Goal: Task Accomplishment & Management: Complete application form

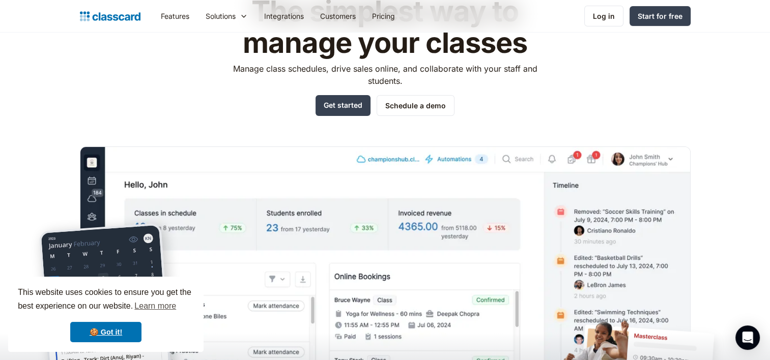
scroll to position [87, 0]
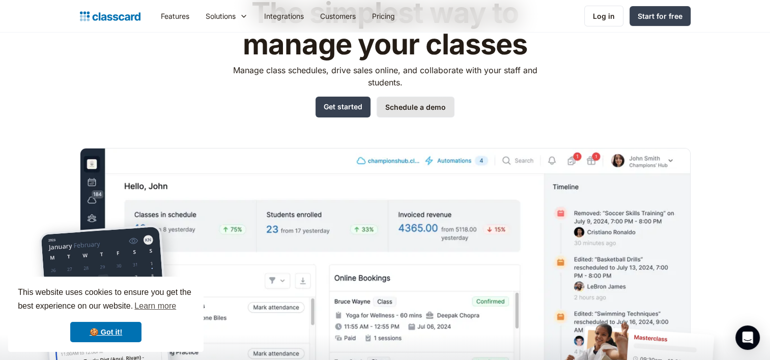
click at [414, 102] on link "Schedule a demo" at bounding box center [415, 107] width 78 height 21
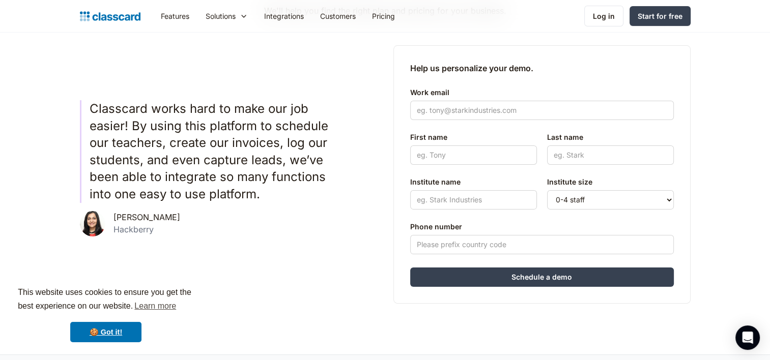
scroll to position [179, 0]
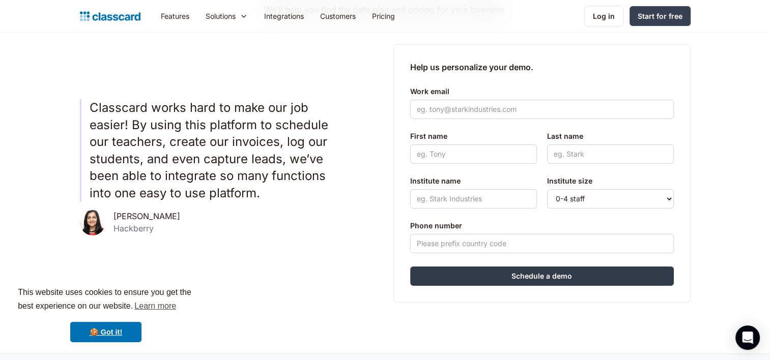
click at [471, 284] on input "Schedule a demo" at bounding box center [542, 276] width 264 height 19
click at [476, 268] on input "Schedule a demo" at bounding box center [542, 276] width 264 height 19
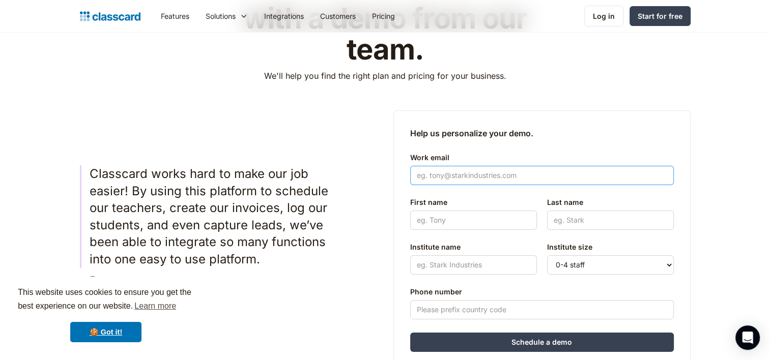
scroll to position [113, 0]
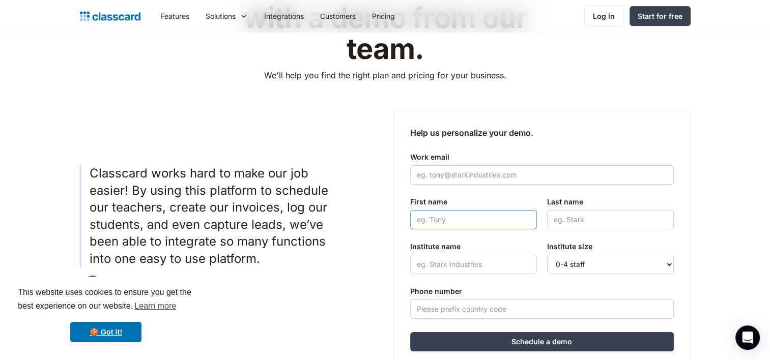
click at [443, 220] on input "First name" at bounding box center [473, 219] width 127 height 19
click at [418, 173] on input "Work email" at bounding box center [542, 174] width 264 height 19
type input "seenasajidxb@gmail.com"
click at [470, 222] on input "First name" at bounding box center [473, 219] width 127 height 19
type input "seena"
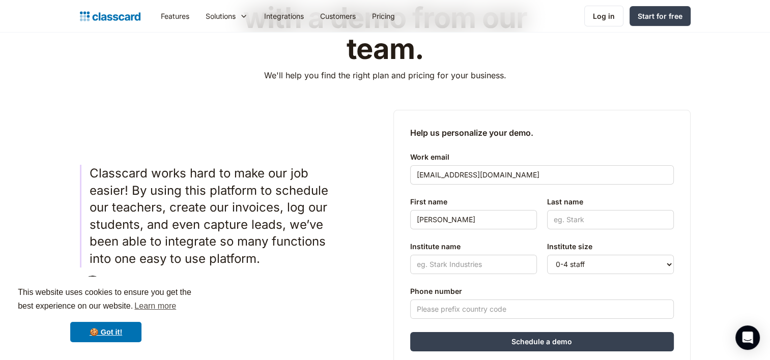
click at [641, 208] on div "Last name" at bounding box center [610, 213] width 127 height 43
click at [625, 226] on input "Last name" at bounding box center [610, 219] width 127 height 19
type input "saji"
click at [497, 256] on input "Institute name" at bounding box center [473, 264] width 127 height 19
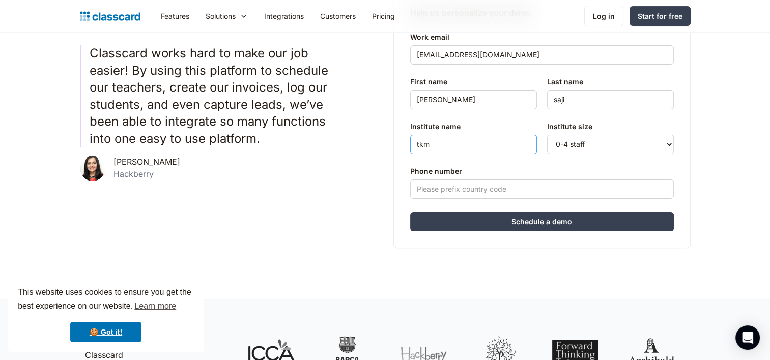
type input "tkm"
click at [472, 196] on input "Phone number" at bounding box center [542, 189] width 264 height 19
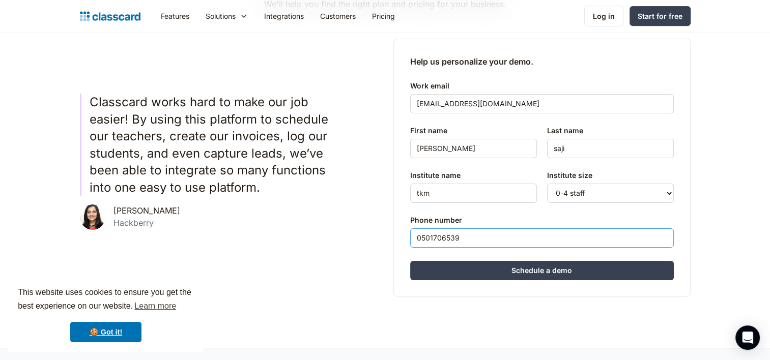
scroll to position [185, 0]
type input "0501706539"
click at [605, 189] on select "0-4 staff 5-10 staff 11-25 staff 26-50 staff 51-100 staff 101+ staff" at bounding box center [610, 192] width 127 height 19
select select "11-25"
click at [547, 183] on select "0-4 staff 5-10 staff 11-25 staff 26-50 staff 51-100 staff 101+ staff" at bounding box center [610, 192] width 127 height 19
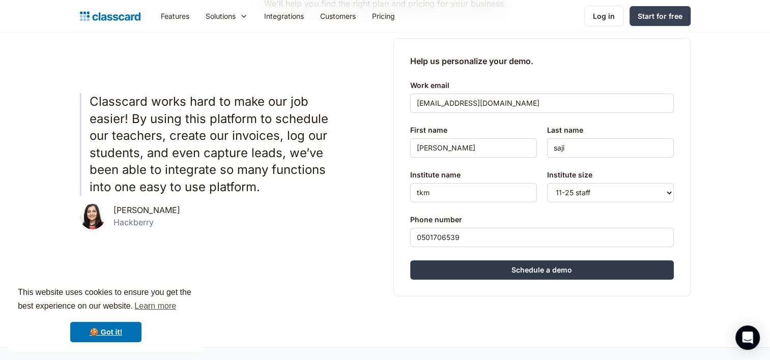
click at [497, 267] on input "Schedule a demo" at bounding box center [542, 269] width 264 height 19
type input "Hang in there..."
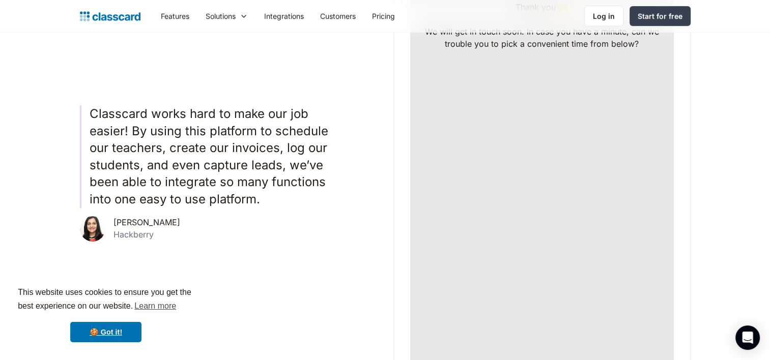
scroll to position [0, 0]
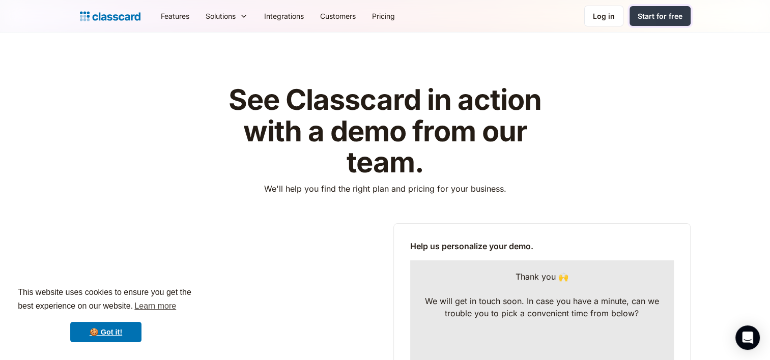
click at [651, 14] on div "Start for free" at bounding box center [659, 16] width 45 height 11
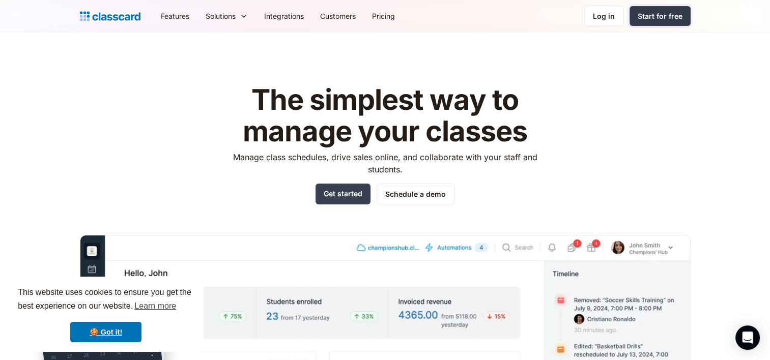
click at [659, 24] on link "Start for free" at bounding box center [659, 16] width 61 height 20
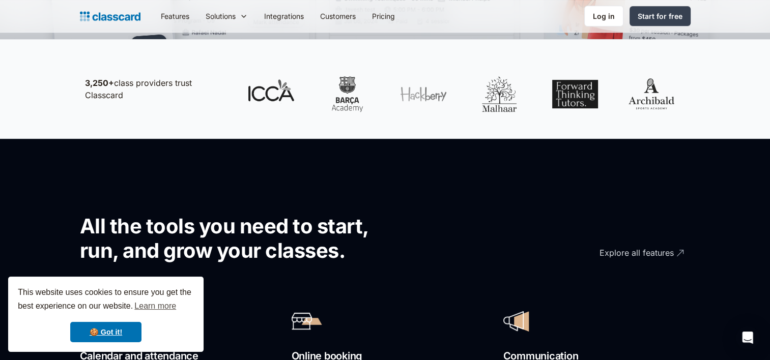
scroll to position [506, 0]
